Goal: Task Accomplishment & Management: Complete application form

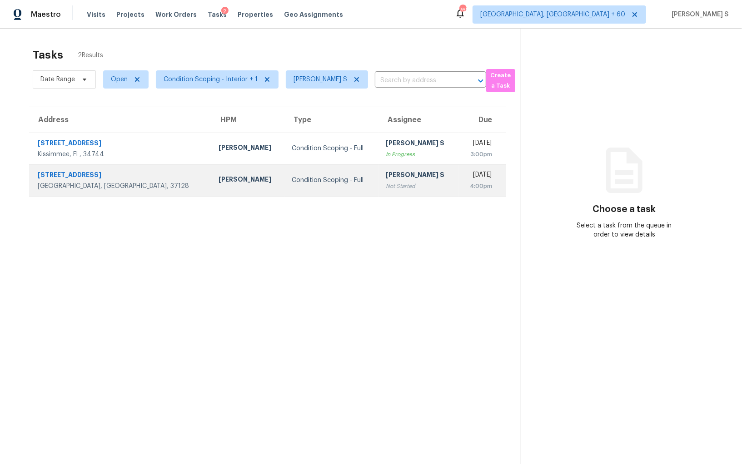
click at [388, 176] on div "[PERSON_NAME] S" at bounding box center [418, 175] width 65 height 11
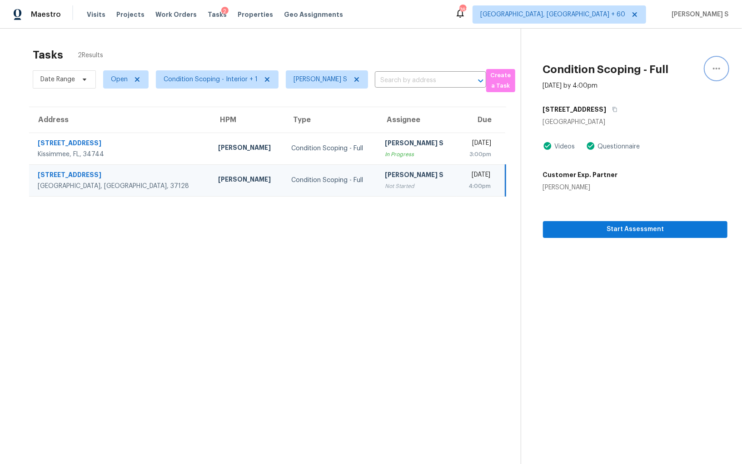
click at [714, 62] on button "button" at bounding box center [717, 69] width 22 height 22
click at [668, 57] on div "Unclaim this task" at bounding box center [664, 56] width 71 height 9
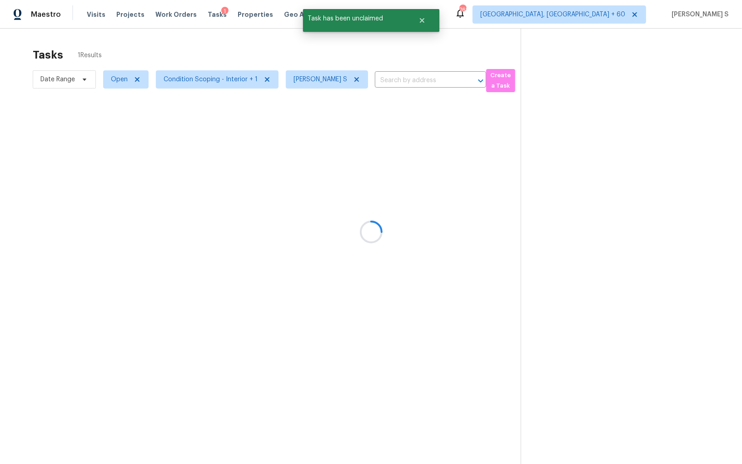
click at [353, 141] on div at bounding box center [371, 232] width 742 height 464
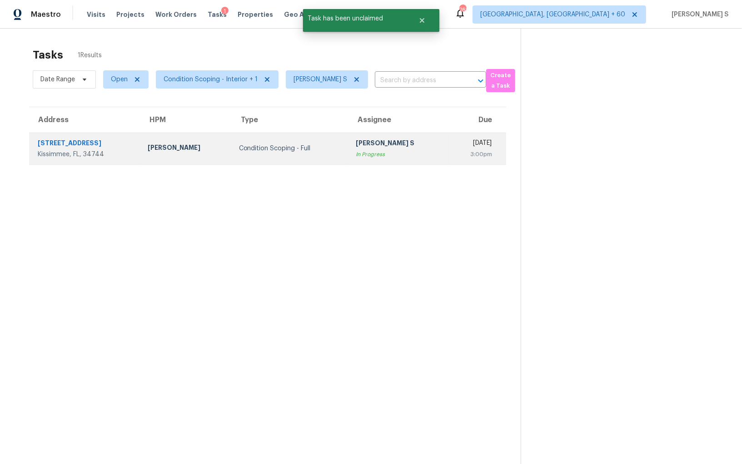
click at [356, 154] on div "In Progress" at bounding box center [398, 154] width 85 height 9
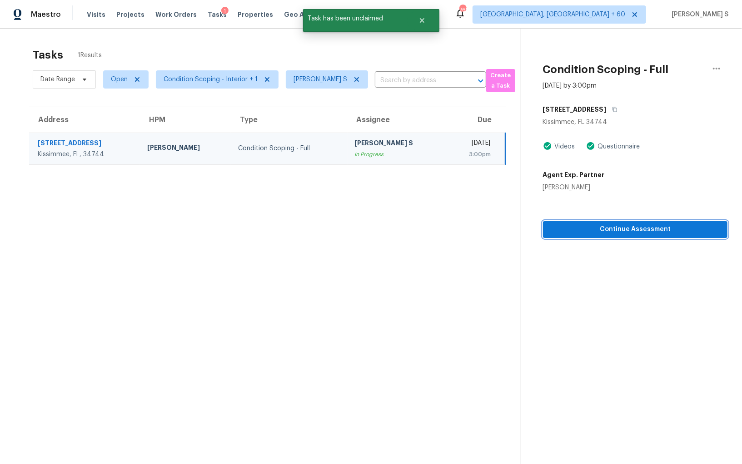
click at [625, 227] on span "Continue Assessment" at bounding box center [635, 229] width 170 height 11
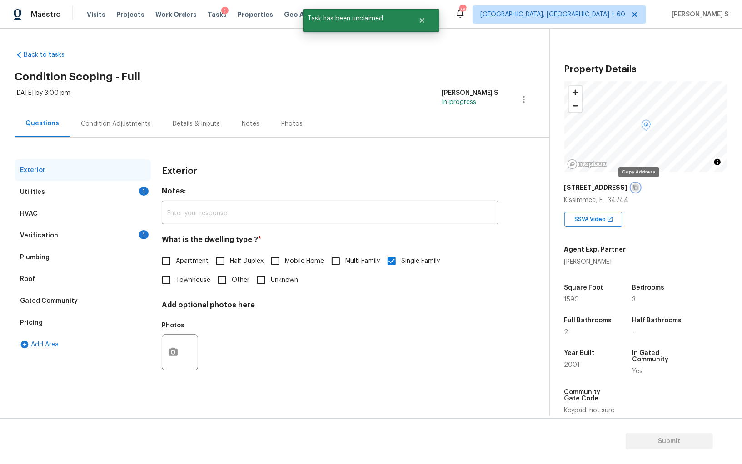
click at [638, 189] on icon "button" at bounding box center [635, 187] width 5 height 5
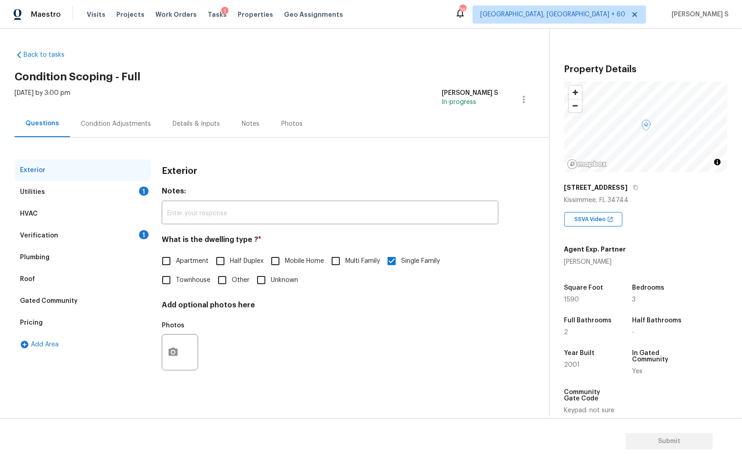
click at [378, 334] on div "Photos" at bounding box center [330, 346] width 337 height 59
click at [144, 235] on div "1" at bounding box center [144, 234] width 10 height 9
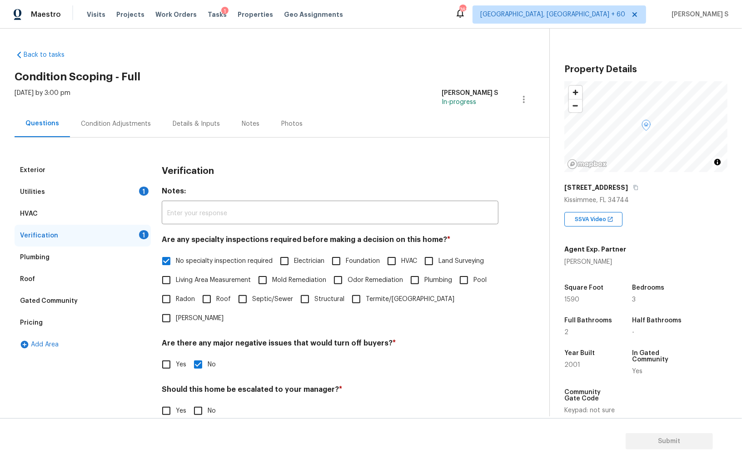
scroll to position [54, 0]
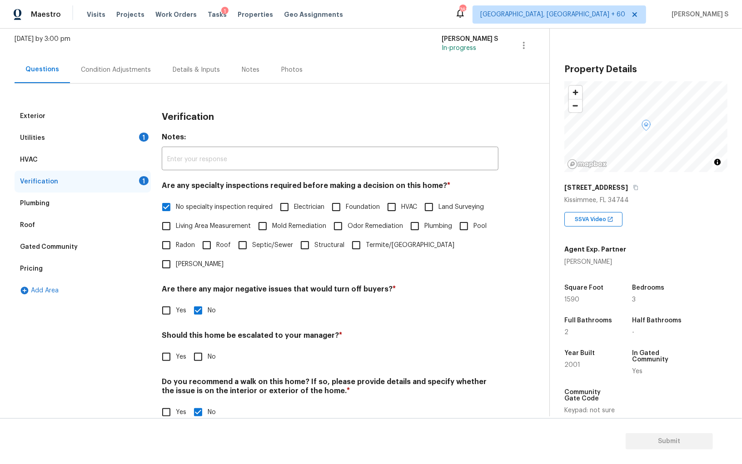
click at [206, 348] on input "No" at bounding box center [198, 357] width 19 height 19
checkbox input "true"
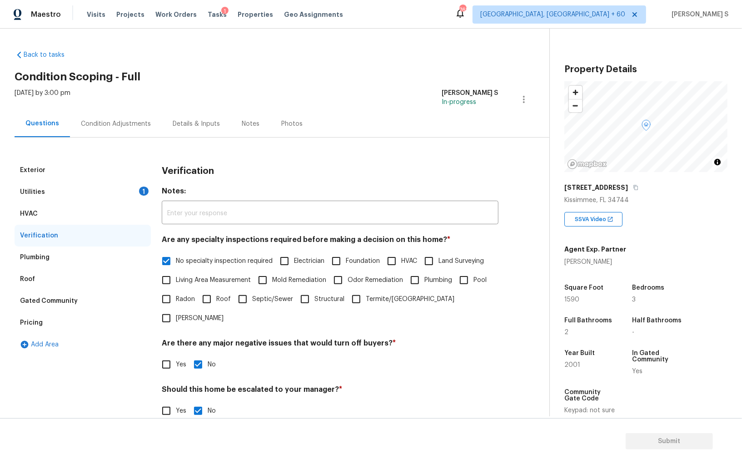
click at [140, 190] on div "1" at bounding box center [144, 191] width 10 height 9
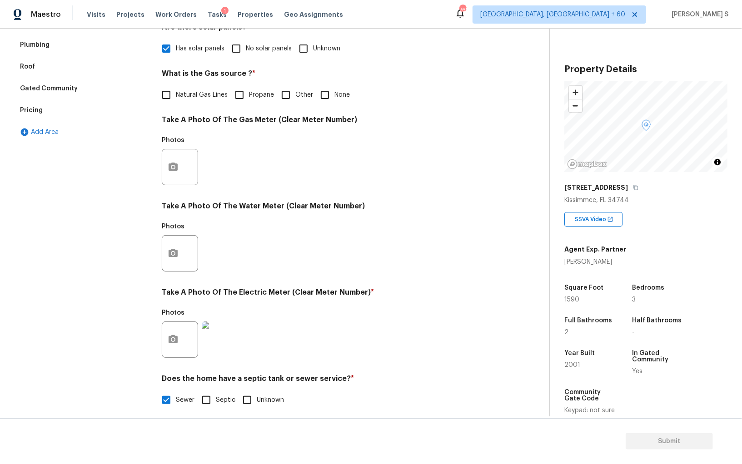
scroll to position [144, 0]
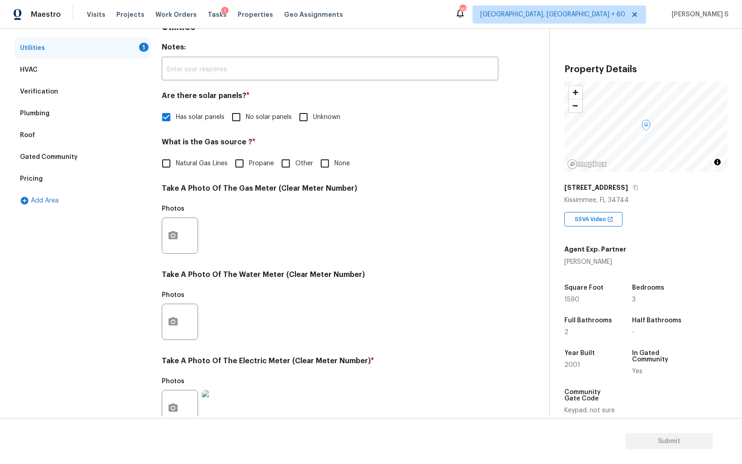
click at [327, 159] on input "None" at bounding box center [324, 163] width 19 height 19
checkbox input "true"
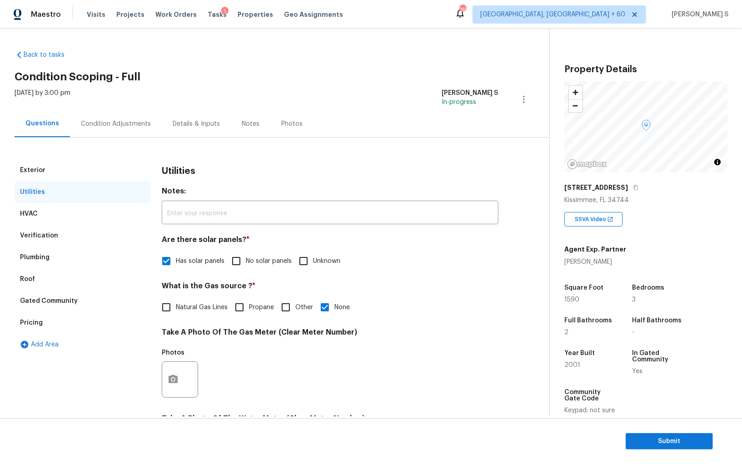
click at [119, 122] on div "Condition Adjustments" at bounding box center [116, 123] width 70 height 9
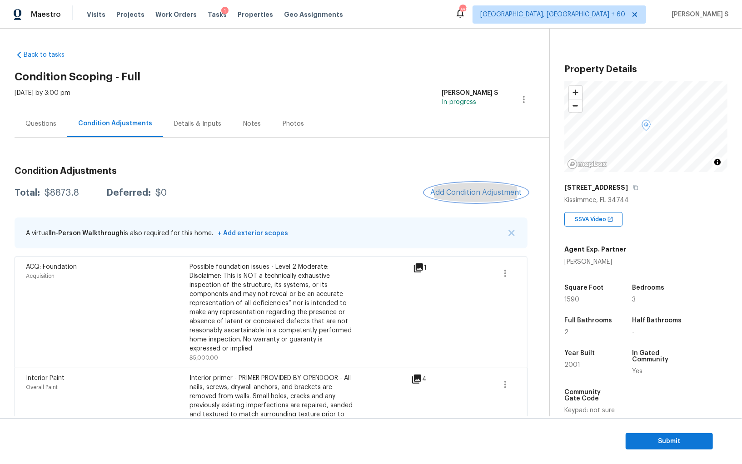
click at [475, 189] on span "Add Condition Adjustment" at bounding box center [476, 193] width 92 height 8
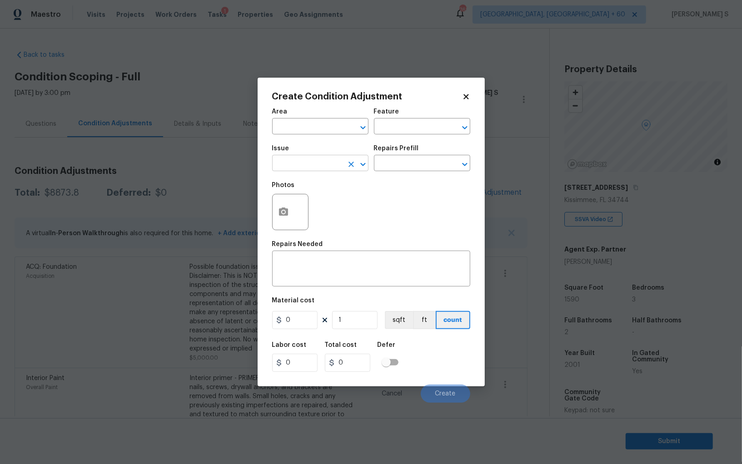
click at [328, 163] on input "text" at bounding box center [307, 164] width 71 height 14
type input "ACQ: HVAC"
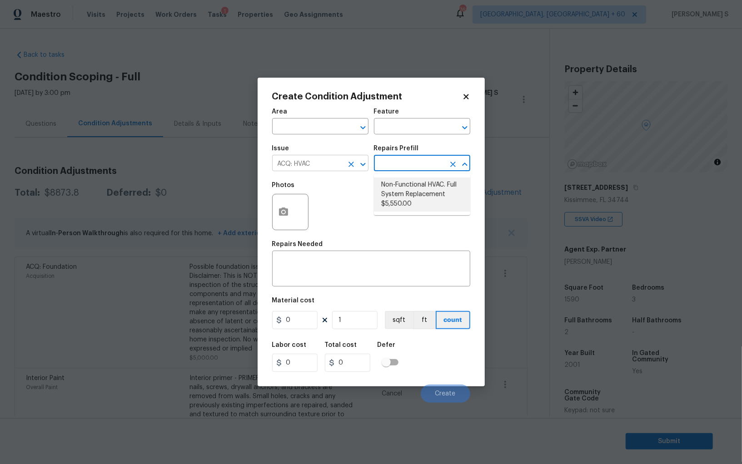
type input "Acquisition"
type textarea "Acquisition Scope: Full System Replacement"
type input "5550"
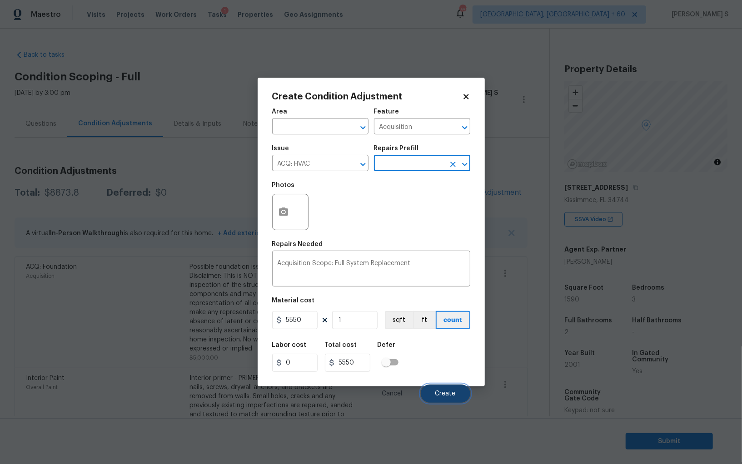
click at [459, 390] on button "Create" at bounding box center [446, 394] width 50 height 18
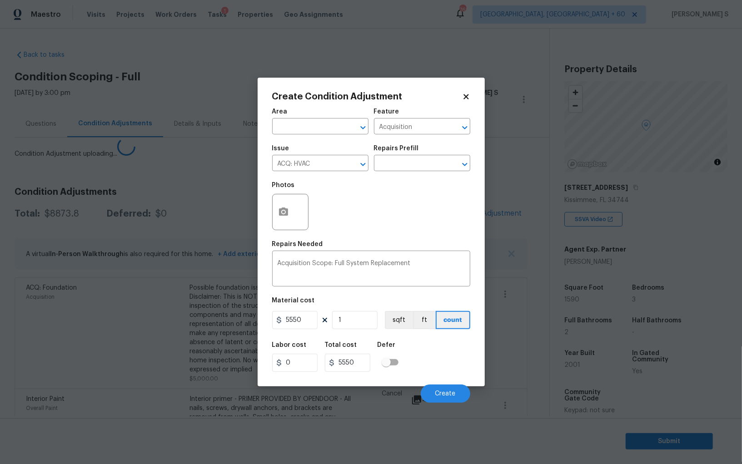
click at [72, 356] on body "Maestro Visits Projects Work Orders Tasks 1 Properties Geo Assignments 762 Albu…" at bounding box center [371, 232] width 742 height 464
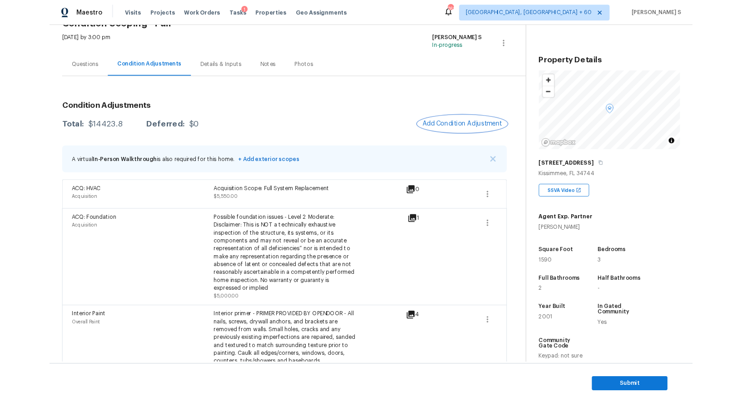
scroll to position [6, 0]
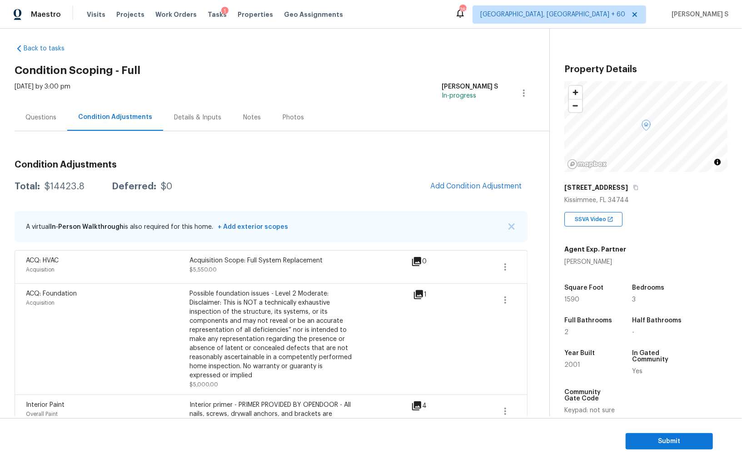
click at [62, 186] on div "$14423.8" at bounding box center [65, 186] width 40 height 9
copy div "14423.8"
click at [423, 293] on icon at bounding box center [418, 294] width 9 height 9
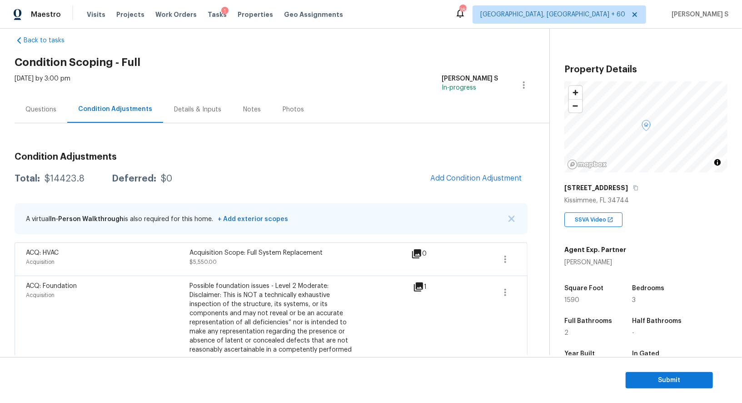
scroll to position [0, 0]
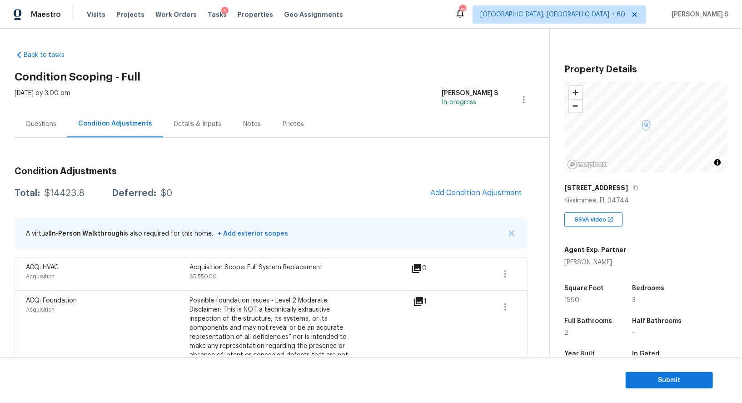
click at [34, 117] on div "Questions" at bounding box center [41, 123] width 53 height 27
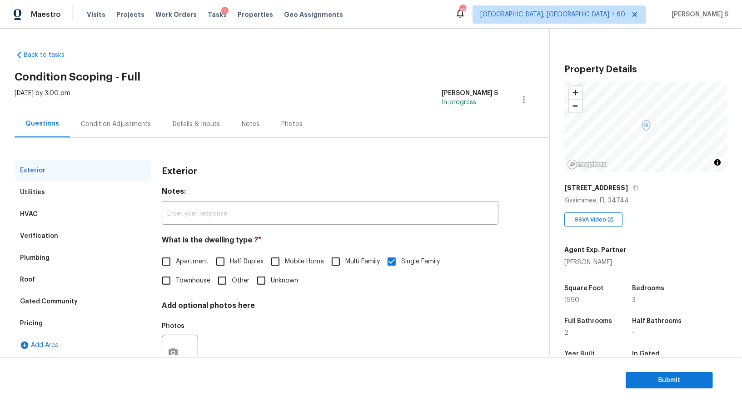
scroll to position [35, 0]
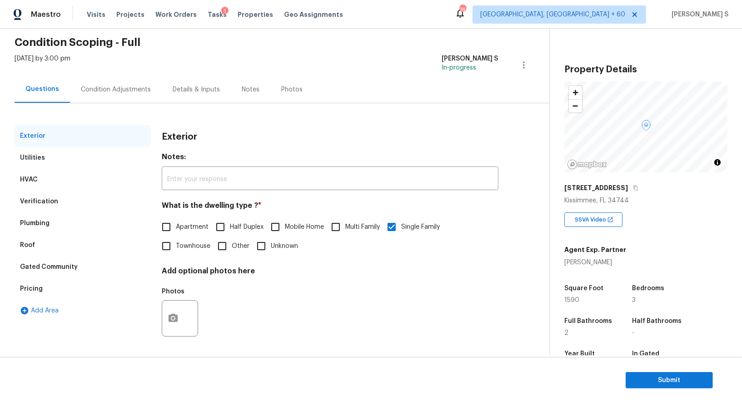
click at [62, 200] on div "Verification" at bounding box center [83, 201] width 136 height 22
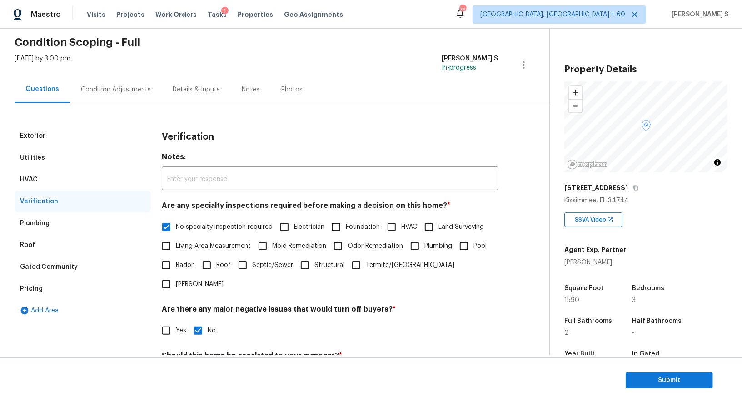
scroll to position [116, 0]
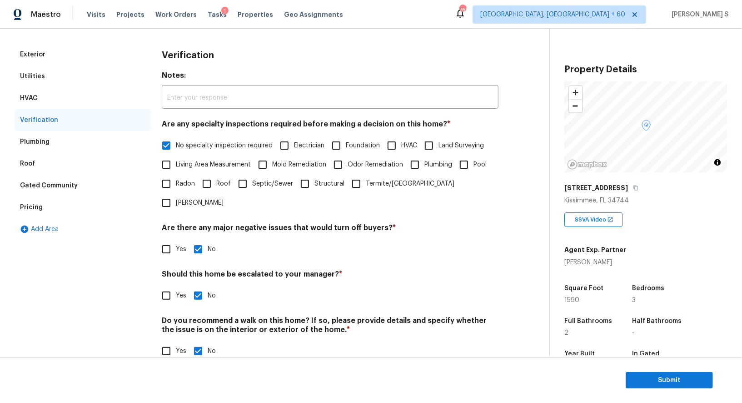
click at [35, 207] on div "Pricing" at bounding box center [31, 207] width 23 height 9
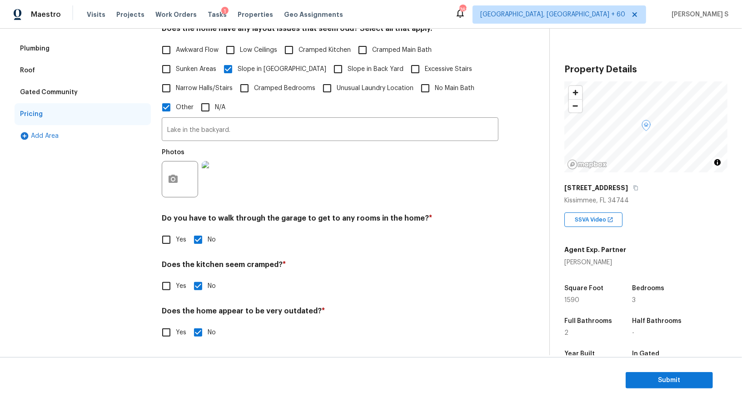
scroll to position [0, 0]
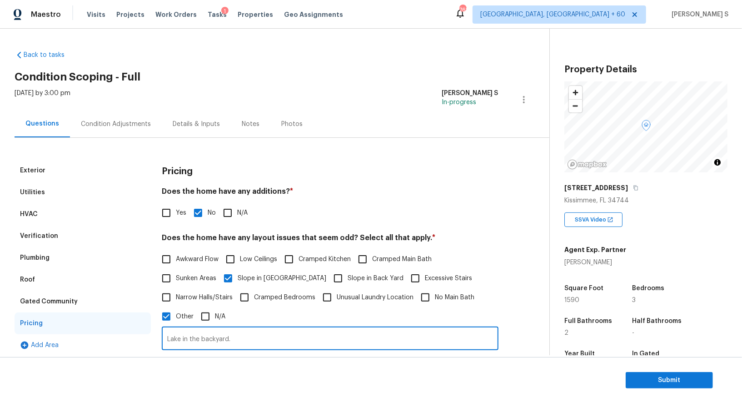
click at [238, 338] on input "Lake in the backyard." at bounding box center [330, 338] width 337 height 21
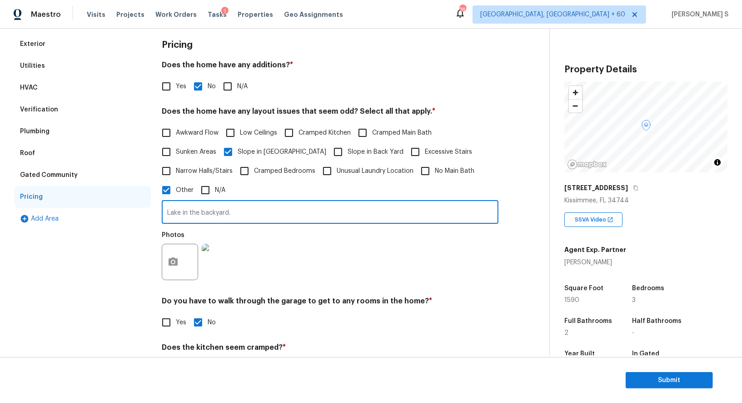
scroll to position [62, 0]
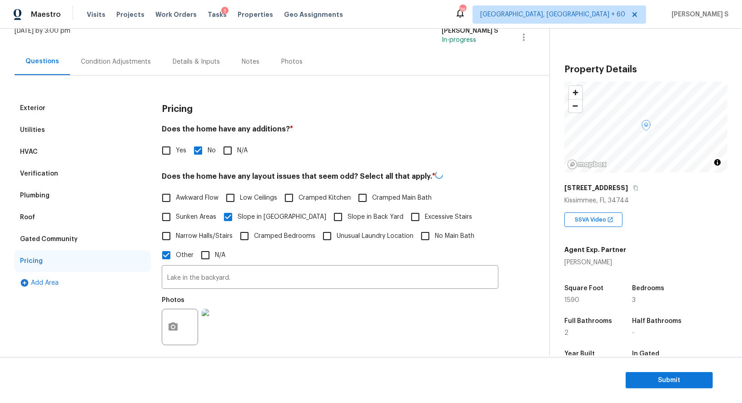
click at [34, 178] on div "Verification" at bounding box center [39, 173] width 38 height 9
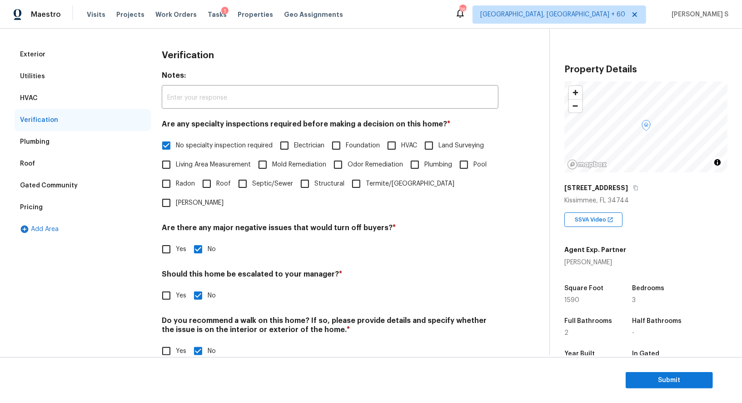
scroll to position [0, 0]
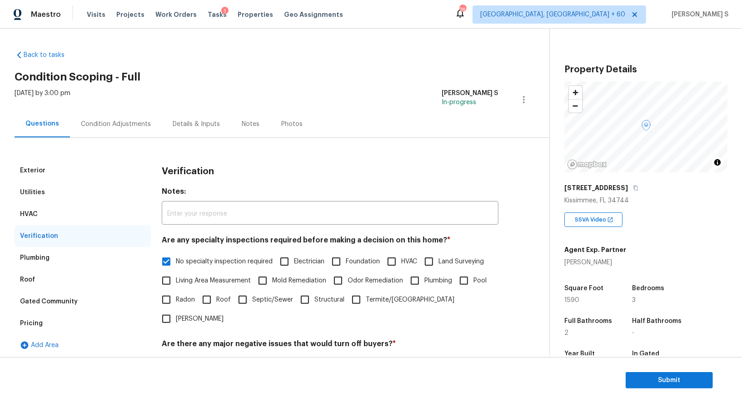
click at [128, 128] on div "Condition Adjustments" at bounding box center [116, 123] width 70 height 9
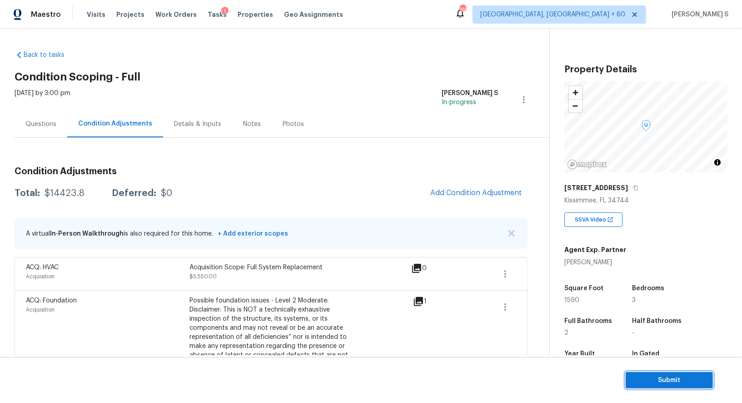
click at [641, 383] on span "Submit" at bounding box center [669, 379] width 73 height 11
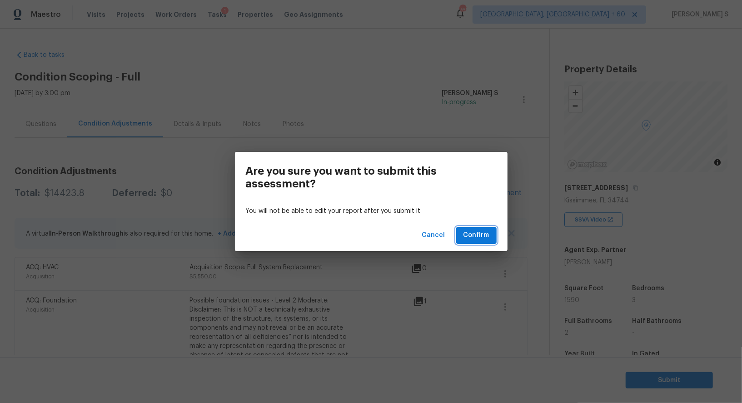
click at [479, 236] on span "Confirm" at bounding box center [476, 234] width 26 height 11
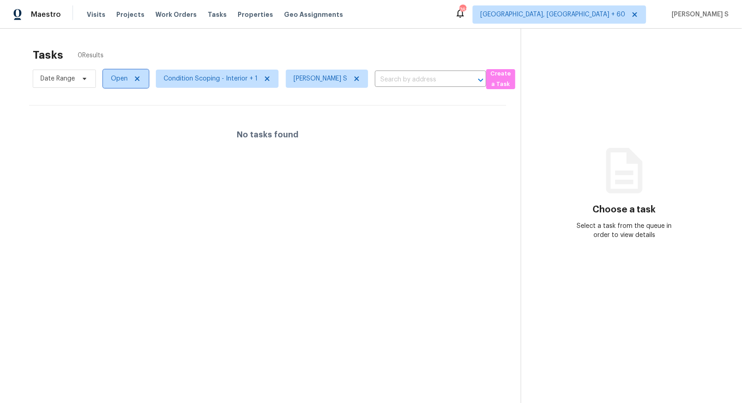
click at [122, 75] on span "Open" at bounding box center [119, 78] width 17 height 9
click at [112, 132] on span at bounding box center [111, 129] width 7 height 7
click at [112, 131] on input "Blocked" at bounding box center [111, 128] width 6 height 6
checkbox input "true"
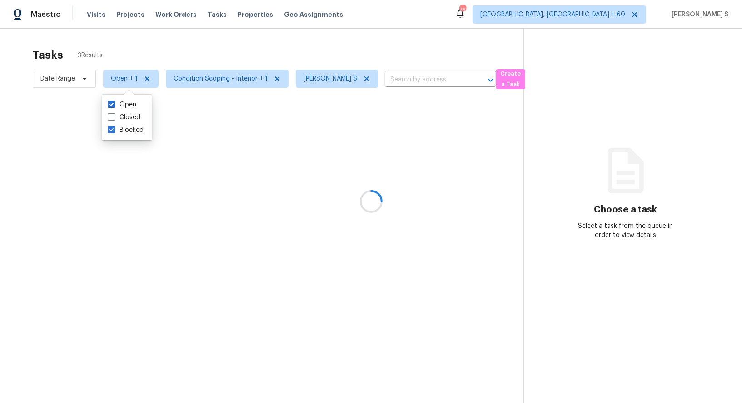
click at [290, 167] on div at bounding box center [371, 201] width 742 height 403
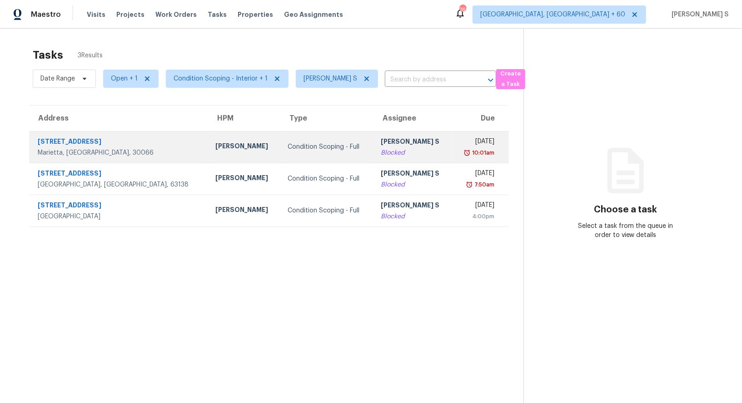
click at [459, 149] on div "10:01am" at bounding box center [476, 152] width 35 height 9
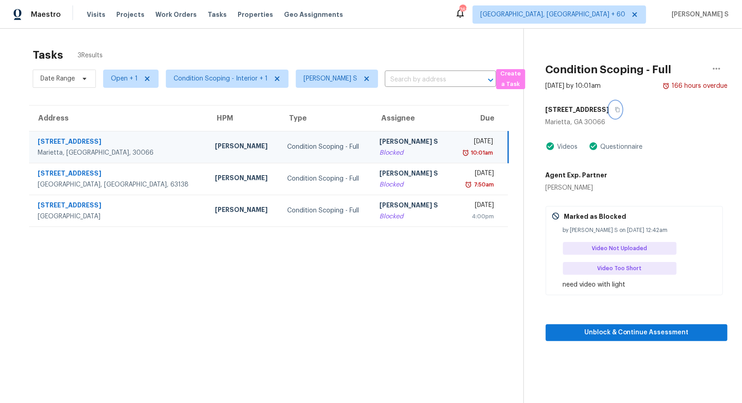
click at [619, 110] on icon "button" at bounding box center [617, 109] width 5 height 5
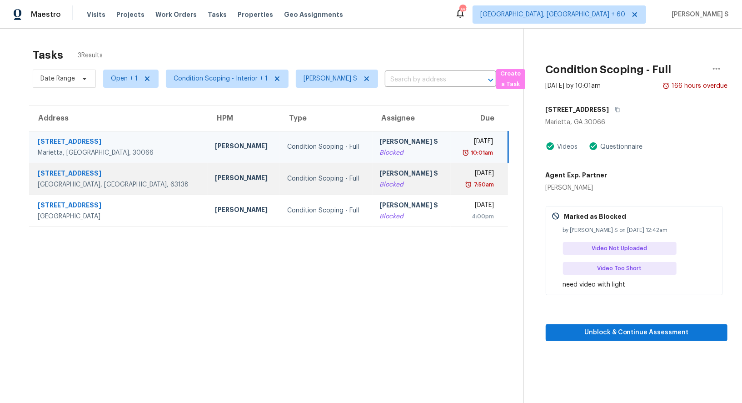
click at [311, 178] on td "Condition Scoping - Full" at bounding box center [326, 179] width 93 height 32
